Goal: Transaction & Acquisition: Book appointment/travel/reservation

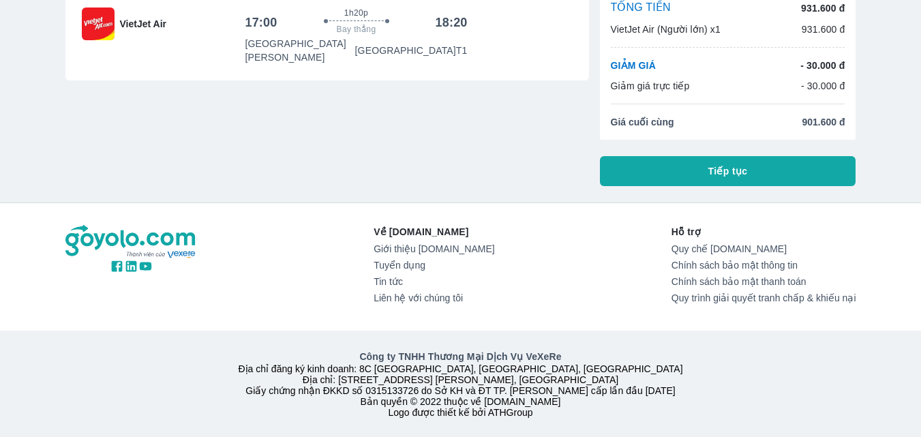
scroll to position [146, 0]
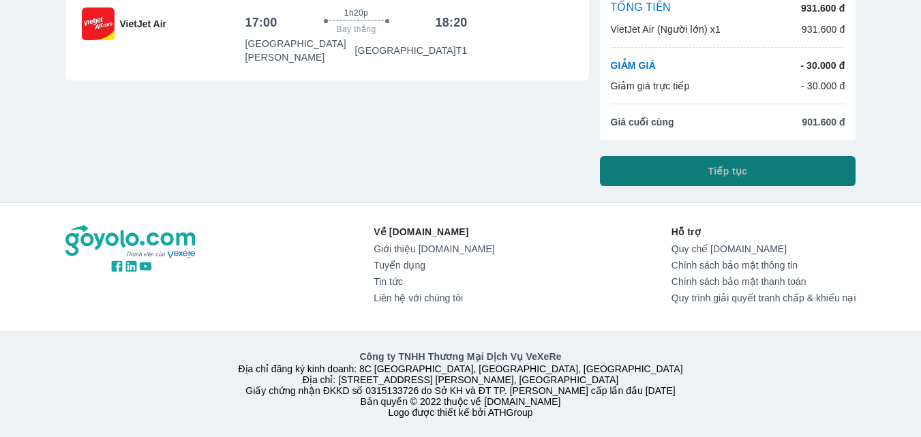
click at [747, 164] on span "Tiếp tục" at bounding box center [729, 171] width 40 height 14
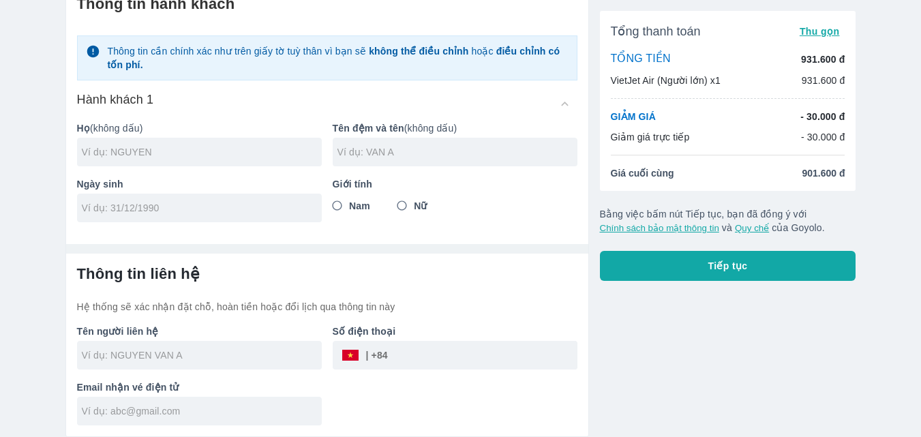
scroll to position [70, 0]
click at [683, 278] on button "Tiếp tục" at bounding box center [728, 266] width 256 height 30
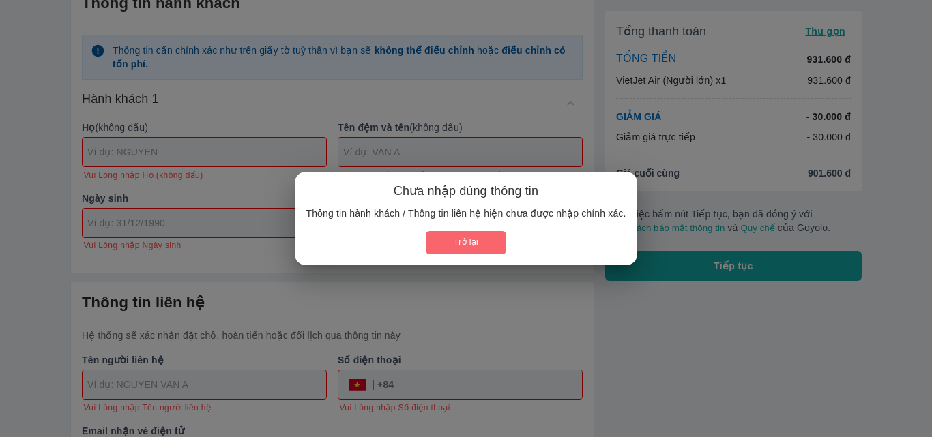
click at [484, 251] on button "Trở lại" at bounding box center [466, 242] width 80 height 23
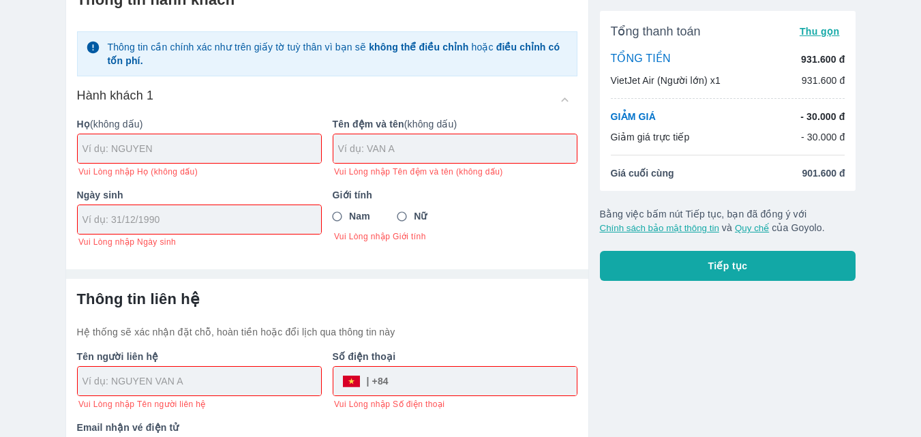
scroll to position [0, 0]
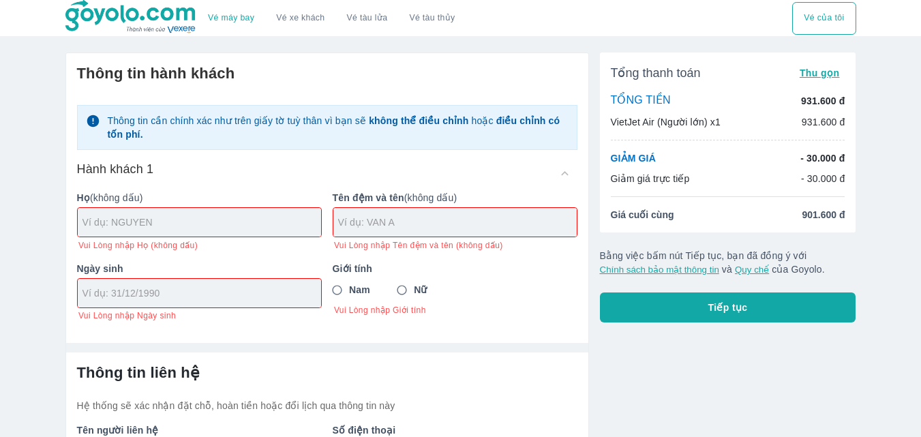
click at [546, 155] on div "Thông tin cần chính xác như trên giấy tờ tuỳ thân vì bạn sẽ không thể điều chỉn…" at bounding box center [327, 207] width 501 height 227
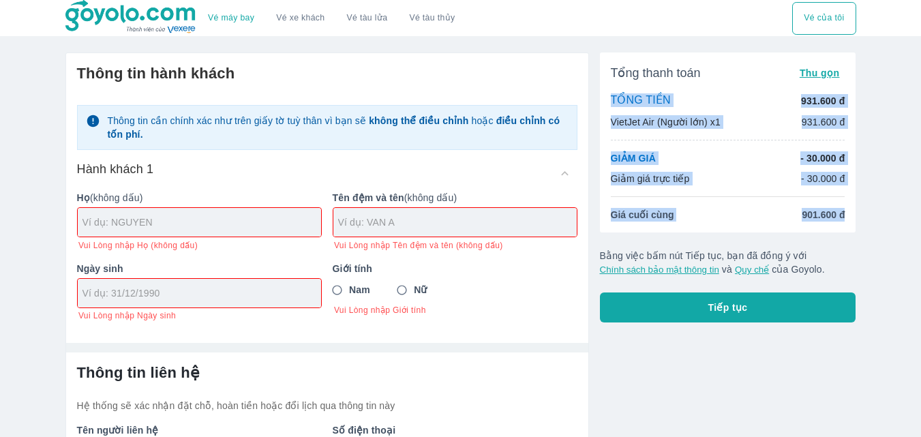
drag, startPoint x: 610, startPoint y: 95, endPoint x: 859, endPoint y: 218, distance: 277.0
click at [859, 218] on div "Thông tin hành khách Thông tin cần chính xác như trên giấy tờ tuỳ thân vì bạn s…" at bounding box center [461, 304] width 813 height 524
click at [893, 207] on div "Vé máy bay Vé xe khách Vé tàu lửa Vé tàu thủy Vé của tôi Thông tin hành khách T…" at bounding box center [460, 282] width 921 height 565
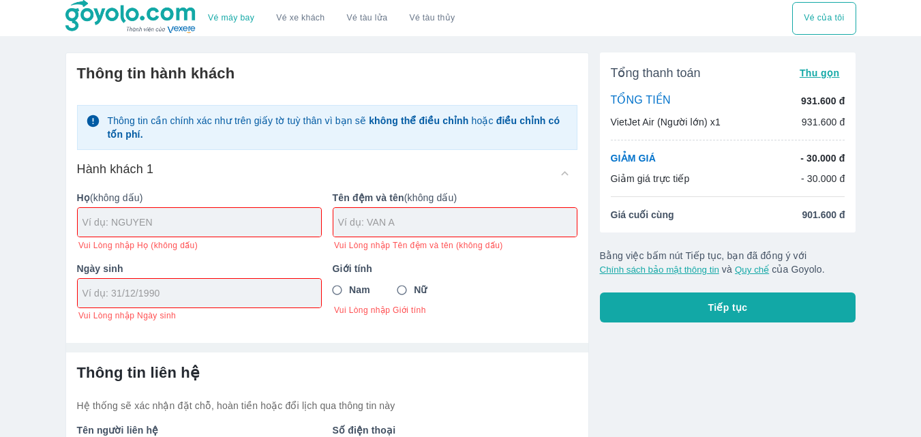
click at [563, 79] on h6 "Thông tin hành khách" at bounding box center [327, 73] width 501 height 19
click at [536, 93] on div "Thông tin hành khách Thông tin cần chính xác như trên giấy tờ tuỳ thân vì bạn s…" at bounding box center [327, 192] width 501 height 257
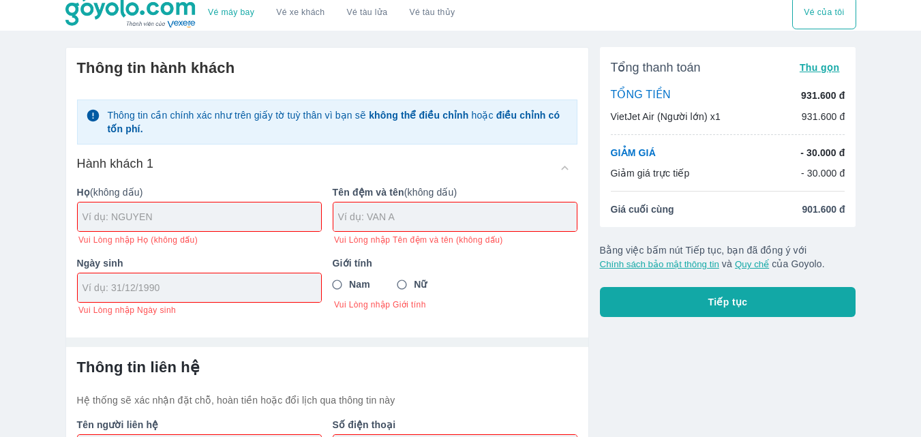
scroll to position [132, 0]
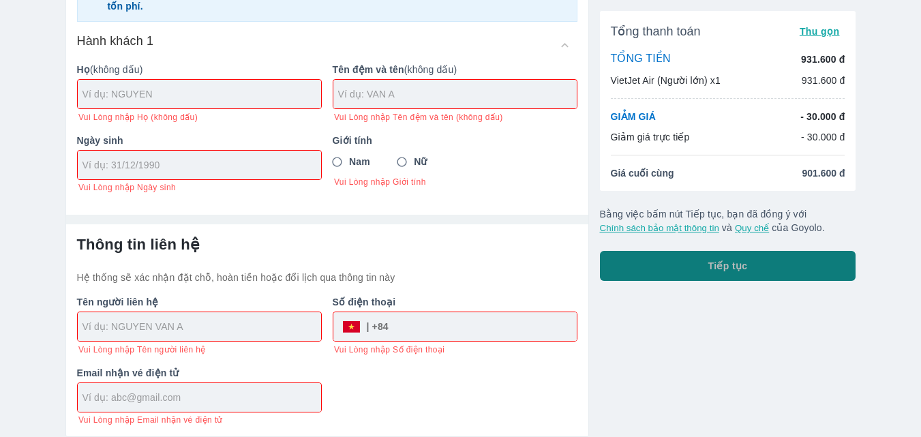
click at [622, 269] on button "Tiếp tục" at bounding box center [728, 266] width 256 height 30
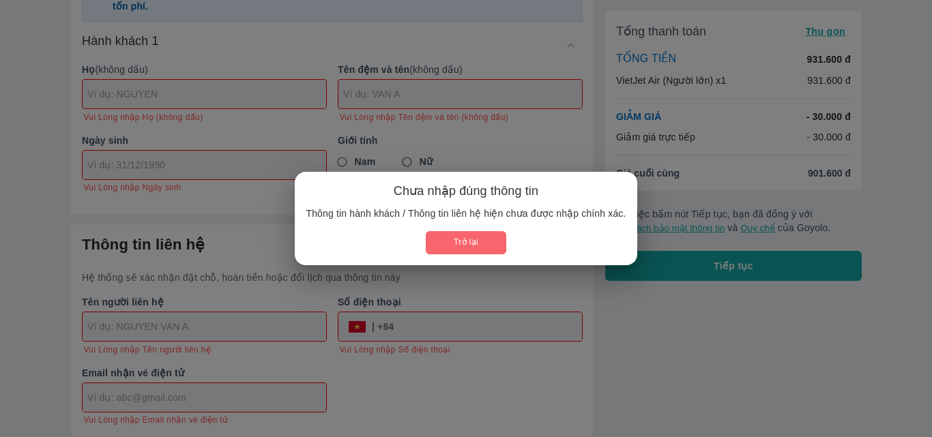
click at [449, 239] on button "Trở lại" at bounding box center [466, 242] width 80 height 23
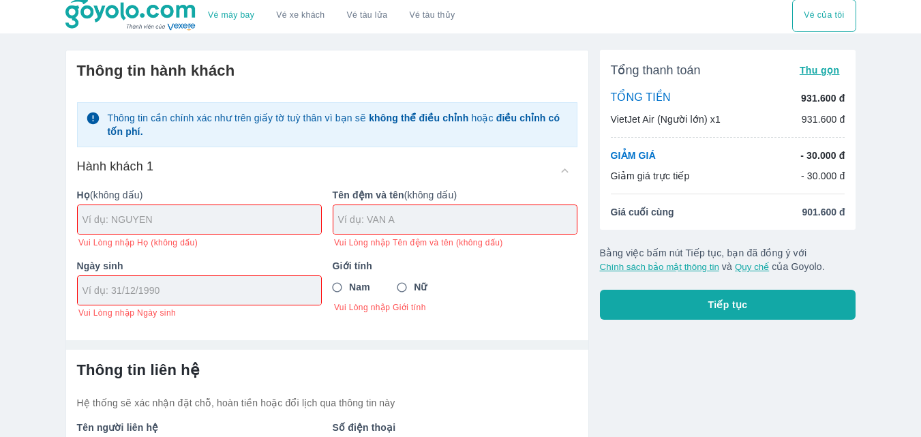
scroll to position [0, 0]
